Goal: Information Seeking & Learning: Learn about a topic

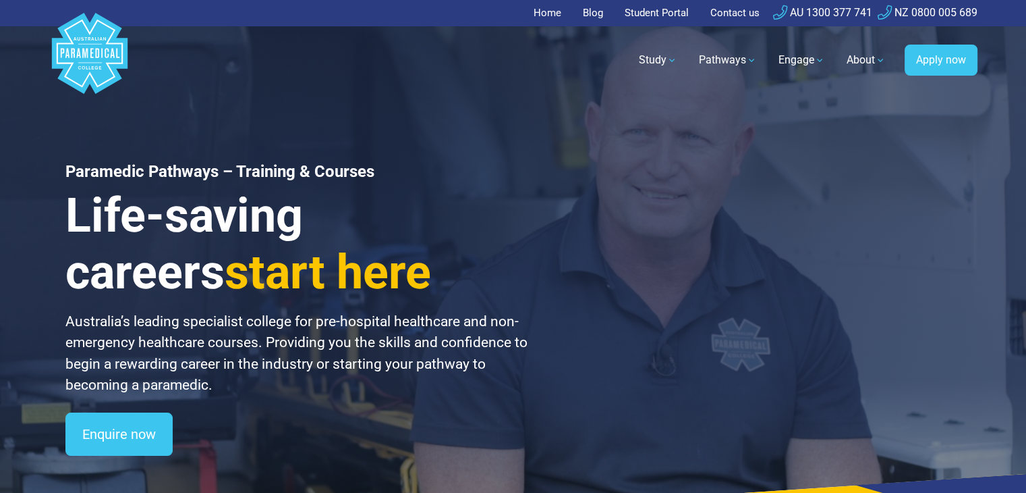
click at [343, 160] on div "Paramedic Pathways – Training & Courses Life-saving careers start here Australi…" at bounding box center [513, 271] width 945 height 542
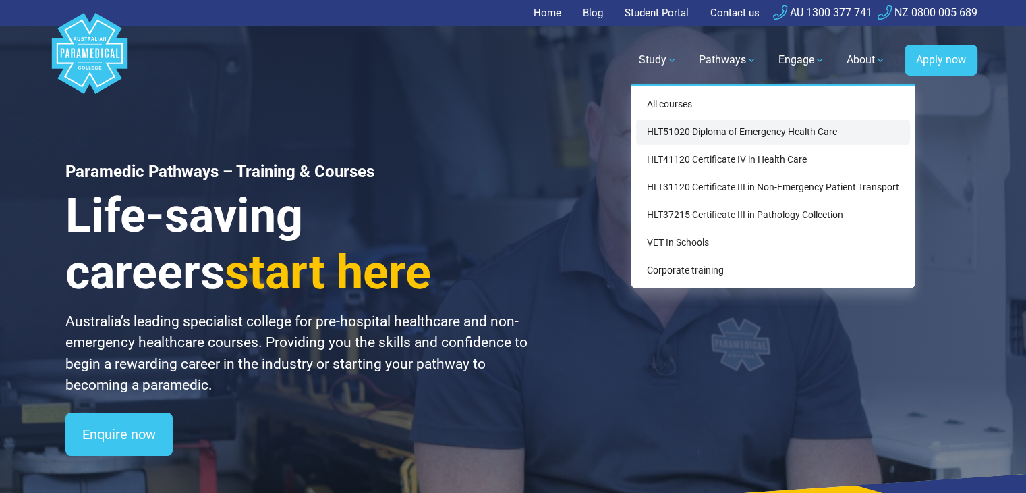
click at [708, 131] on link "HLT51020 Diploma of Emergency Health Care" at bounding box center [773, 131] width 274 height 25
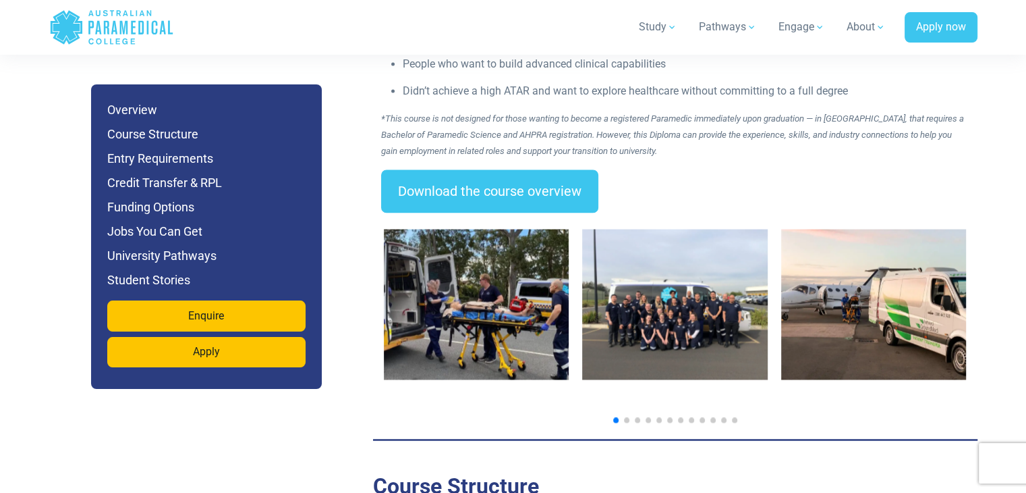
scroll to position [2108, 0]
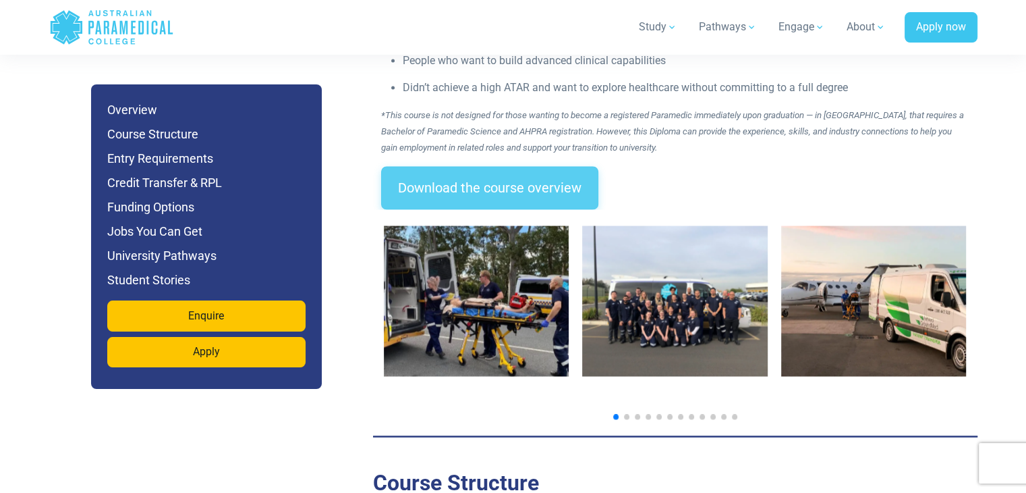
click at [466, 166] on link "Download the course overview" at bounding box center [489, 187] width 217 height 43
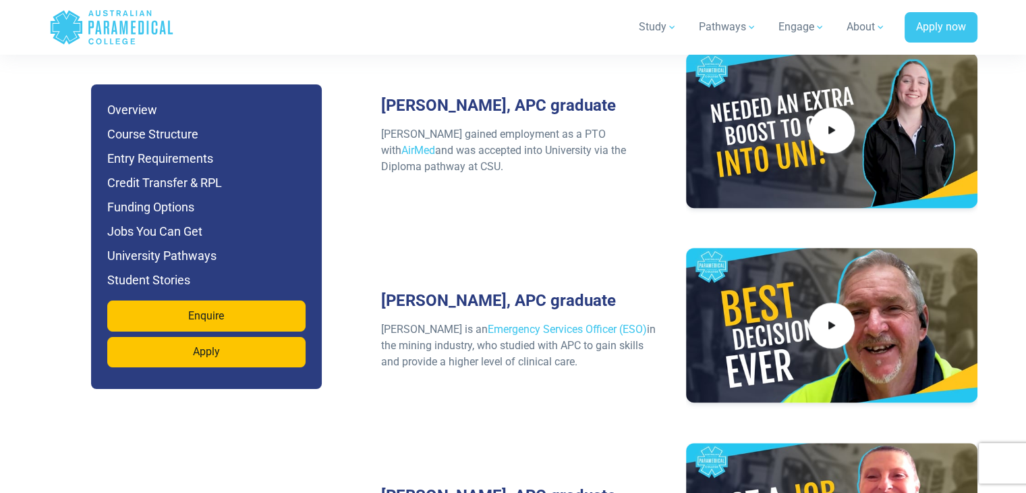
scroll to position [5923, 0]
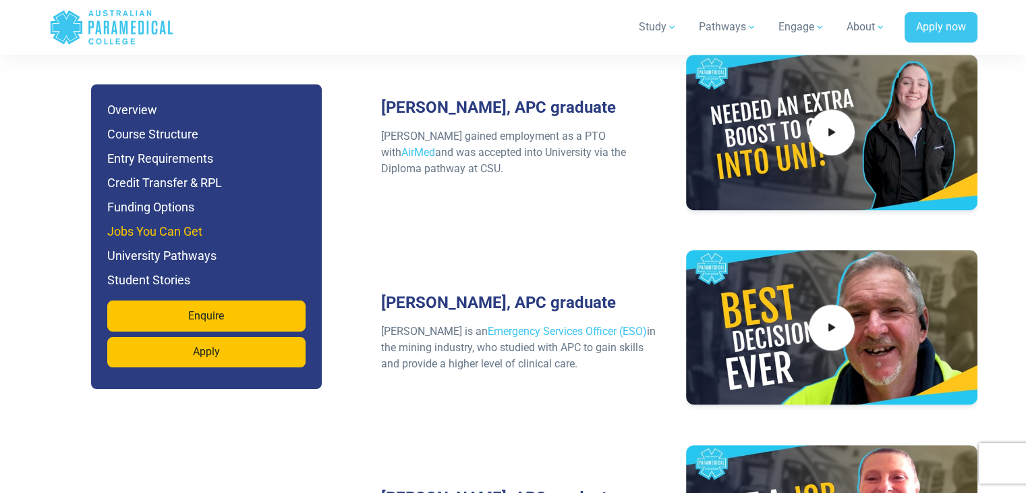
click at [180, 226] on h6 "Jobs You Can Get" at bounding box center [206, 231] width 198 height 19
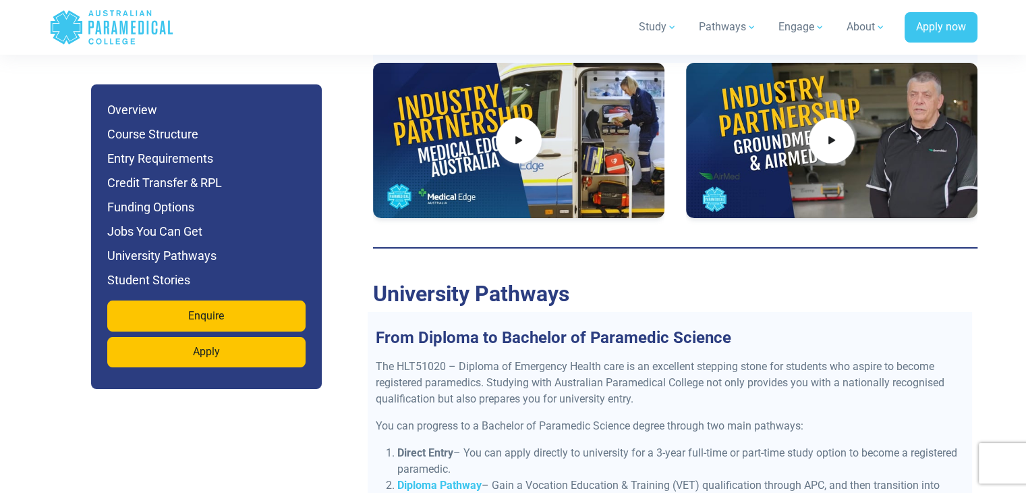
scroll to position [5269, 0]
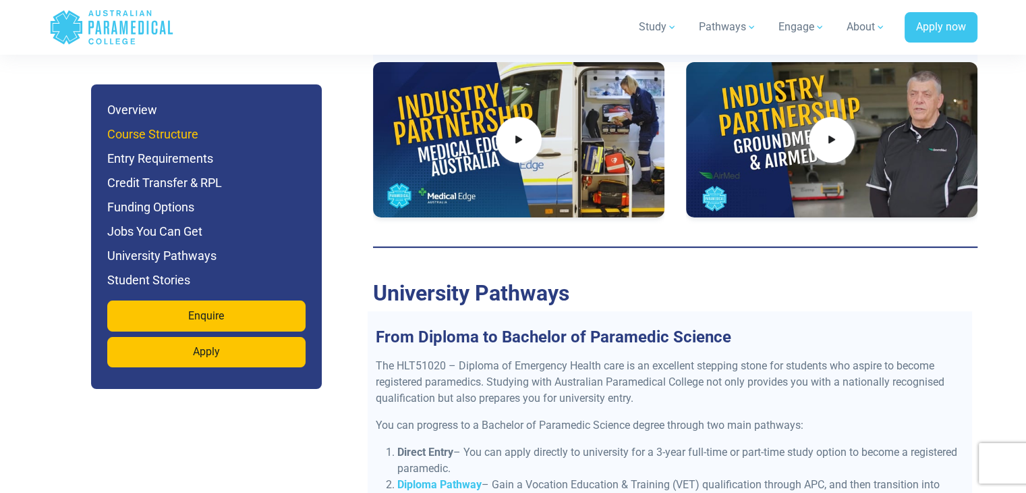
click at [184, 128] on h6 "Course Structure" at bounding box center [206, 134] width 198 height 19
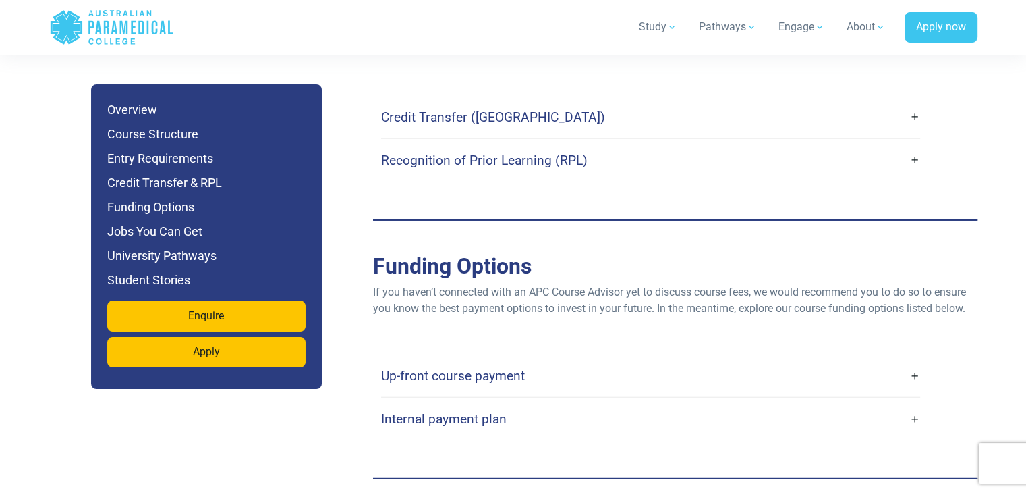
scroll to position [4028, 0]
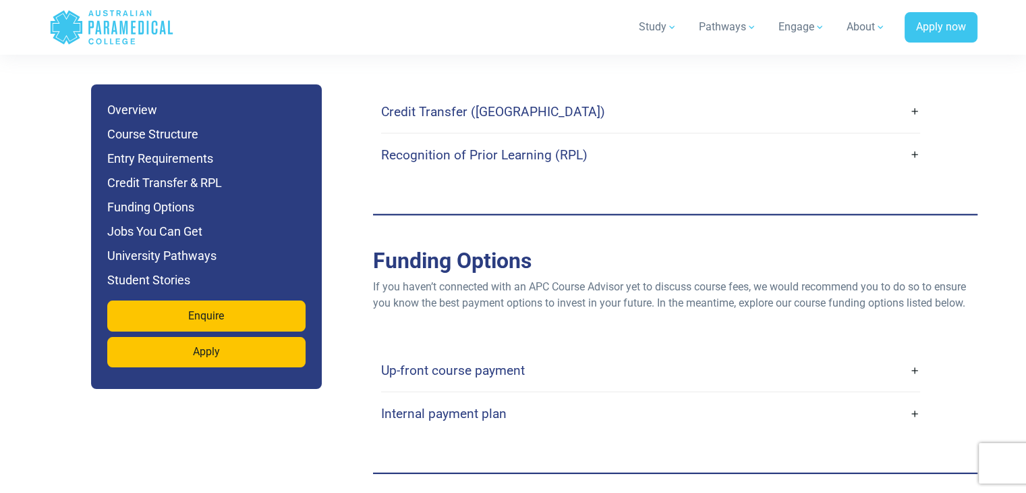
click at [445, 354] on link "Up-front course payment" at bounding box center [650, 370] width 539 height 32
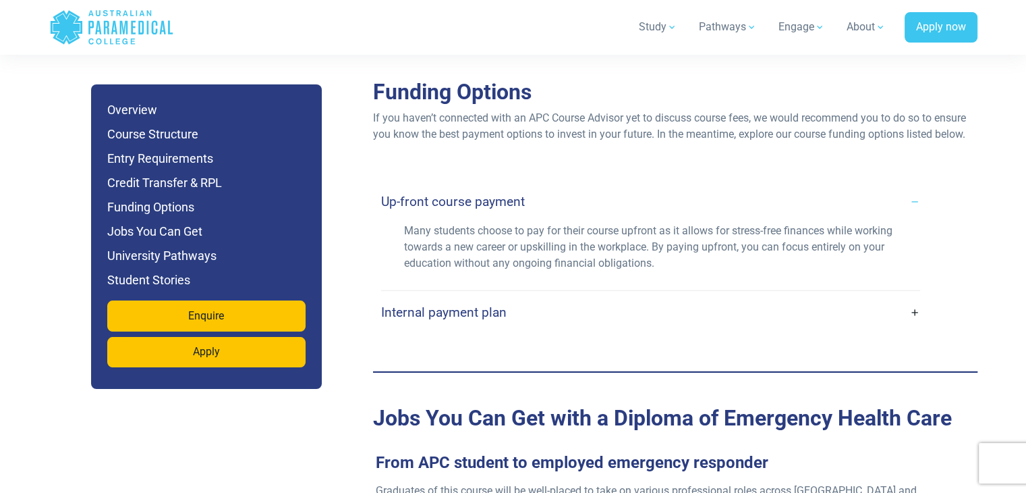
scroll to position [4198, 0]
click at [443, 304] on h4 "Internal payment plan" at bounding box center [444, 312] width 126 height 16
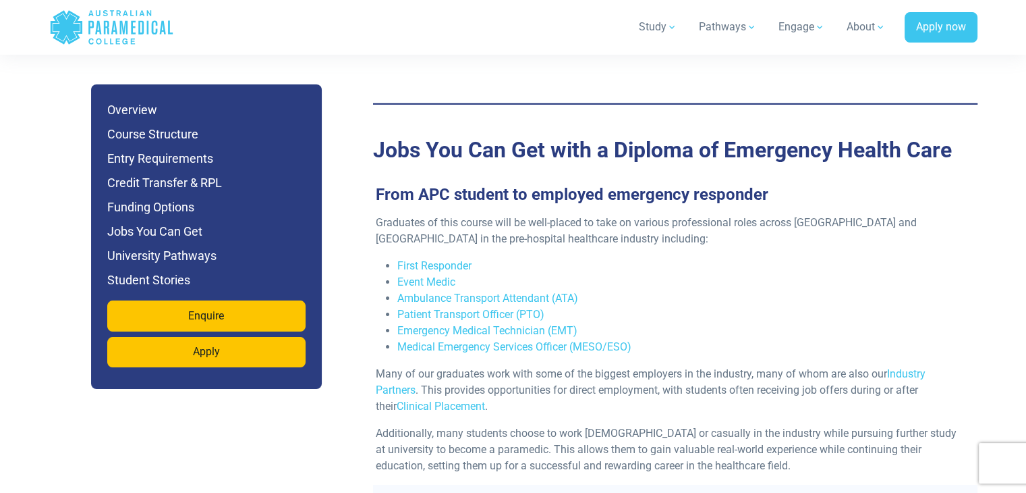
scroll to position [4596, 0]
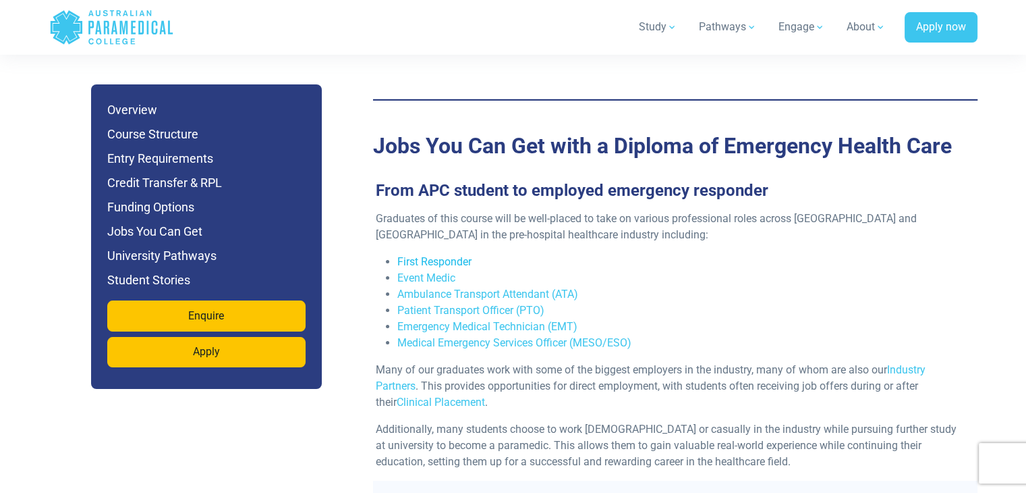
click at [431, 255] on link "First Responder" at bounding box center [434, 261] width 74 height 13
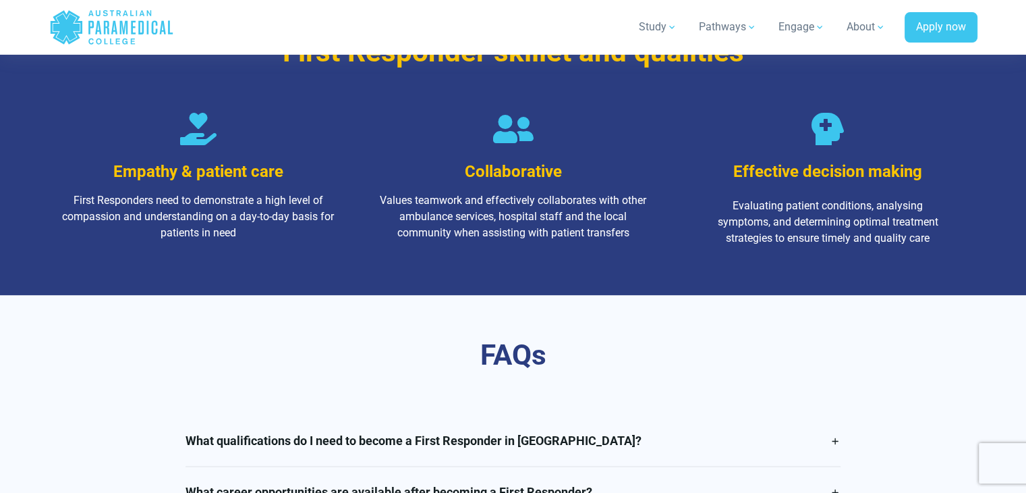
scroll to position [2061, 0]
